Goal: Transaction & Acquisition: Download file/media

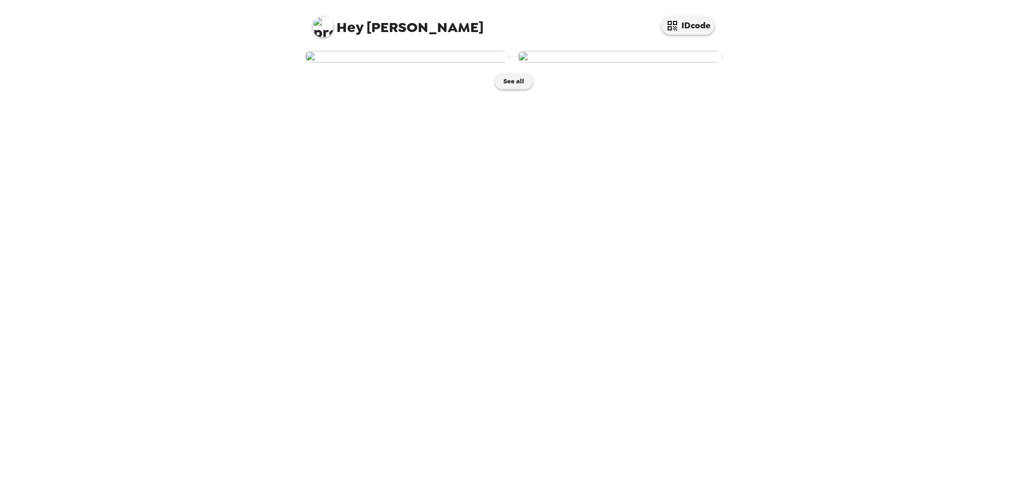
click at [423, 63] on img at bounding box center [407, 57] width 204 height 12
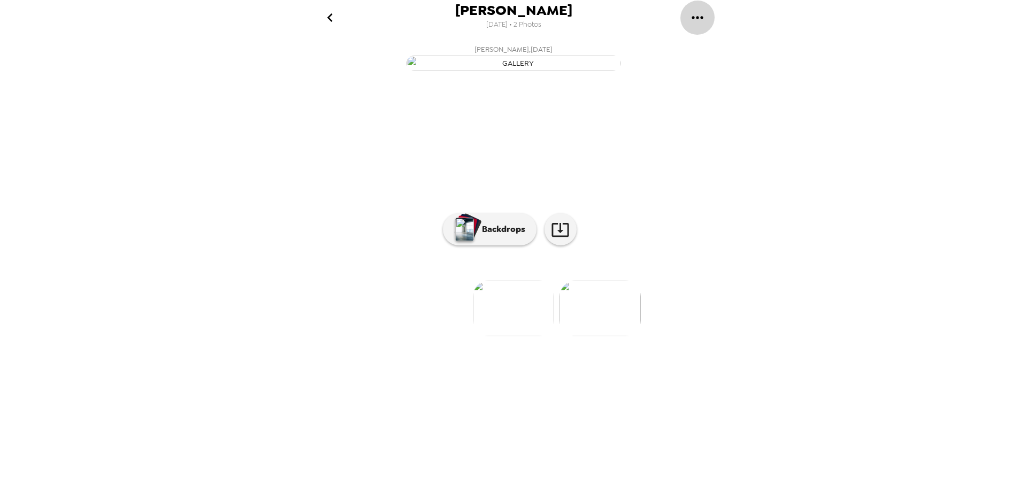
click at [701, 18] on icon "gallery menu" at bounding box center [697, 17] width 11 height 3
drag, startPoint x: 546, startPoint y: 167, endPoint x: 816, endPoint y: 328, distance: 315.2
click at [816, 328] on div at bounding box center [513, 243] width 1027 height 487
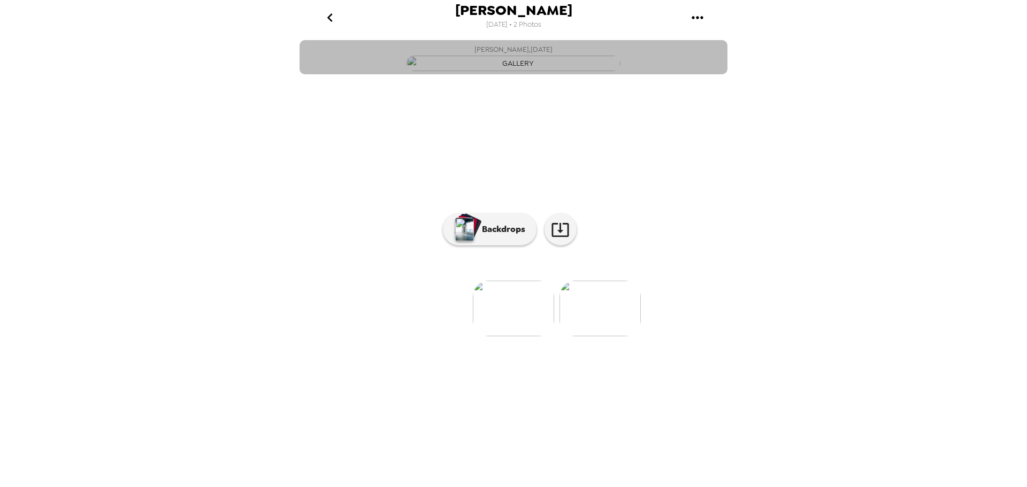
click at [703, 74] on button "Eduardo Soria , 10-13-2025" at bounding box center [514, 57] width 428 height 34
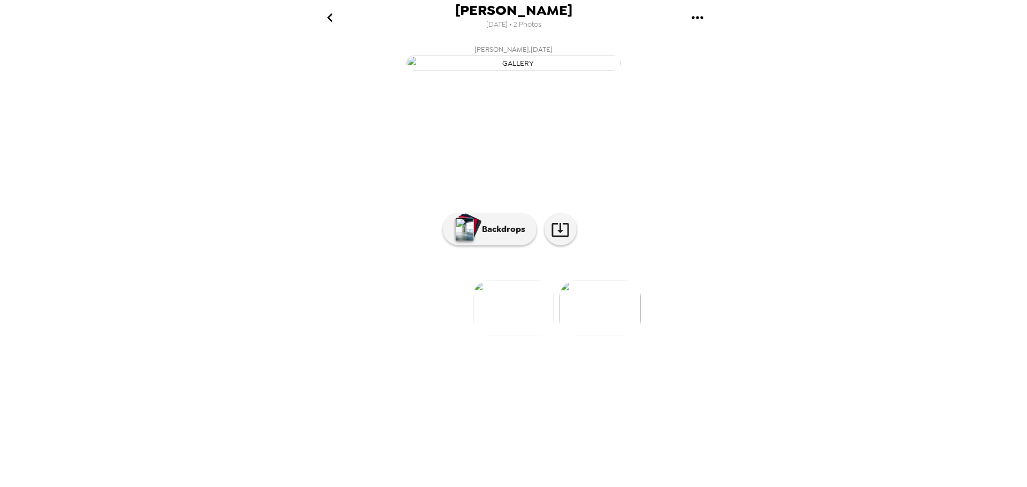
click at [616, 336] on img at bounding box center [600, 309] width 81 height 56
click at [703, 14] on icon "gallery menu" at bounding box center [697, 17] width 17 height 17
click at [718, 64] on span "Copy gallery link" at bounding box center [748, 68] width 81 height 13
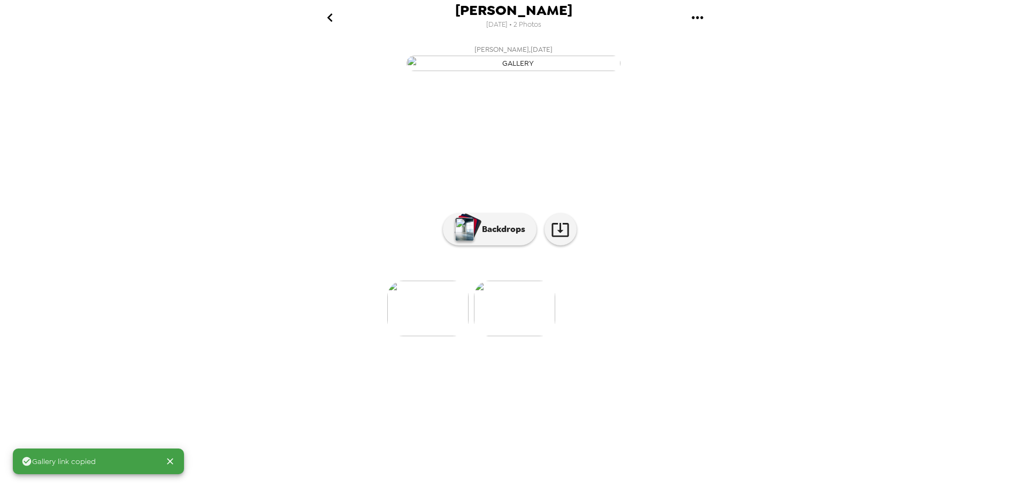
click at [96, 460] on div "Gallery link copied" at bounding box center [98, 462] width 171 height 26
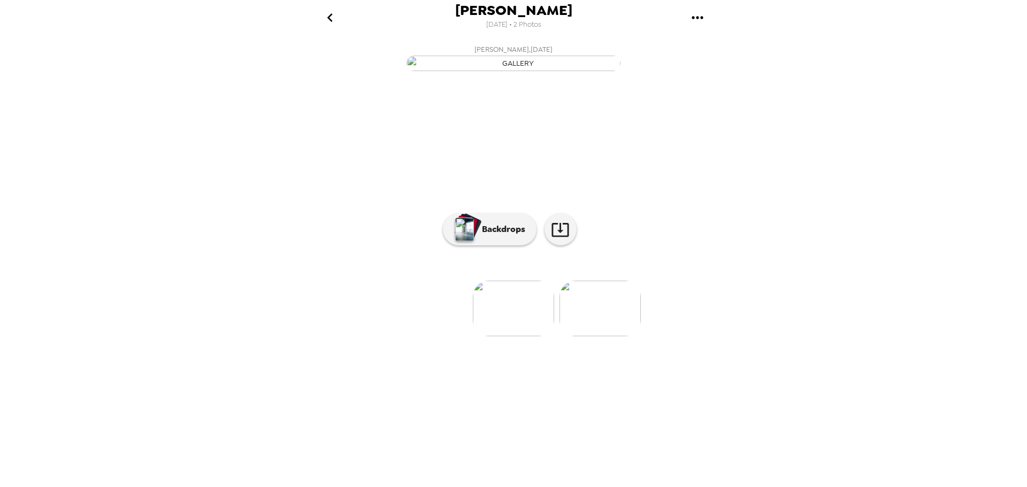
click at [696, 12] on icon "gallery menu" at bounding box center [697, 17] width 17 height 17
click at [335, 19] on div at bounding box center [513, 243] width 1027 height 487
click at [611, 336] on img at bounding box center [600, 309] width 81 height 56
click at [493, 71] on img "button" at bounding box center [514, 64] width 214 height 16
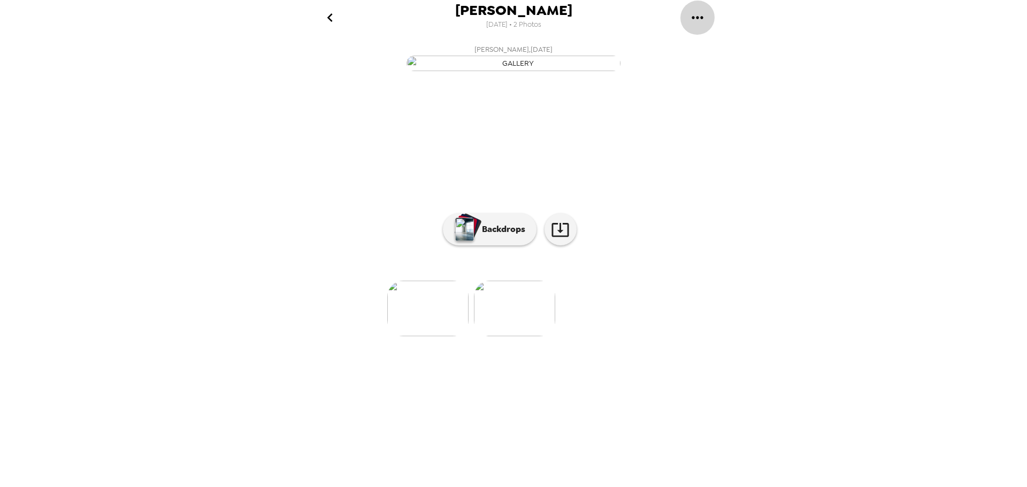
click at [695, 14] on icon "gallery menu" at bounding box center [697, 17] width 17 height 17
click at [721, 43] on span "Download all photos" at bounding box center [748, 48] width 81 height 13
